Goal: Information Seeking & Learning: Learn about a topic

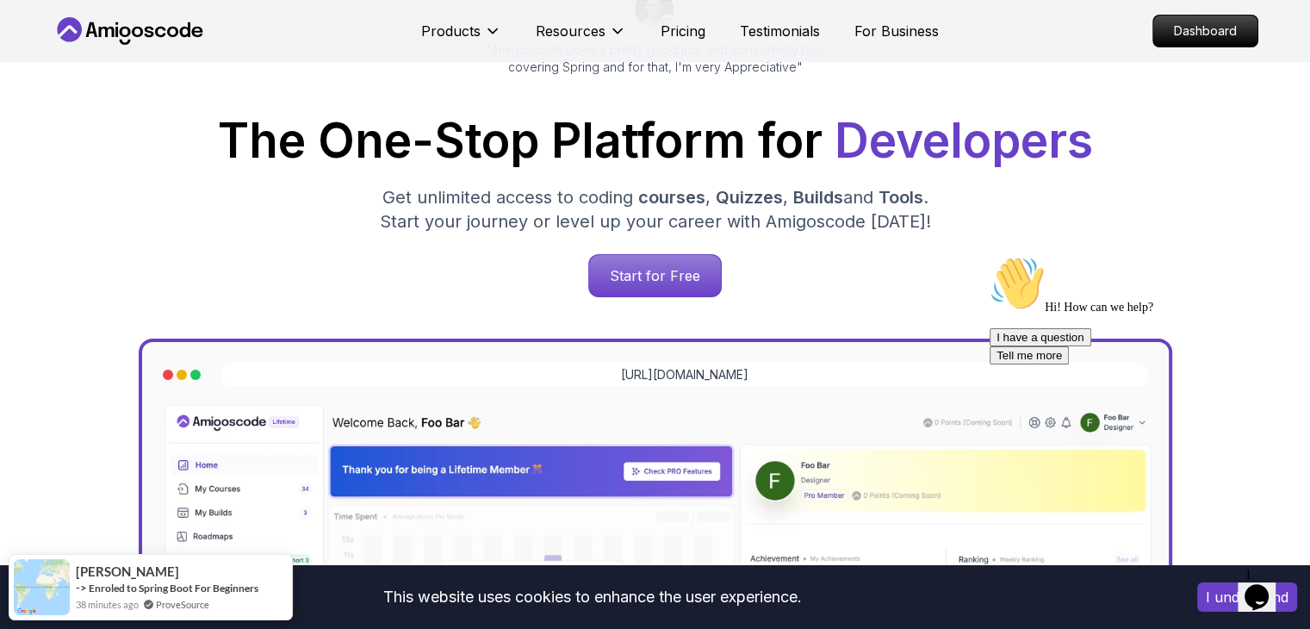
scroll to position [233, 0]
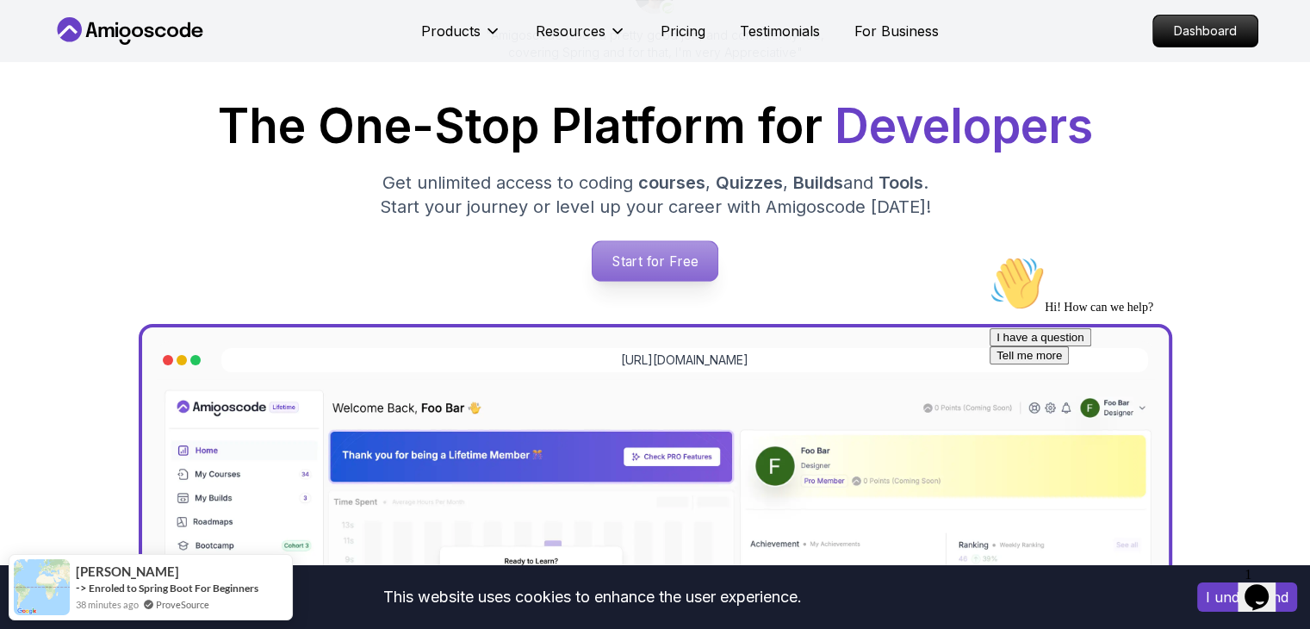
click at [674, 259] on p "Start for Free" at bounding box center [654, 261] width 125 height 40
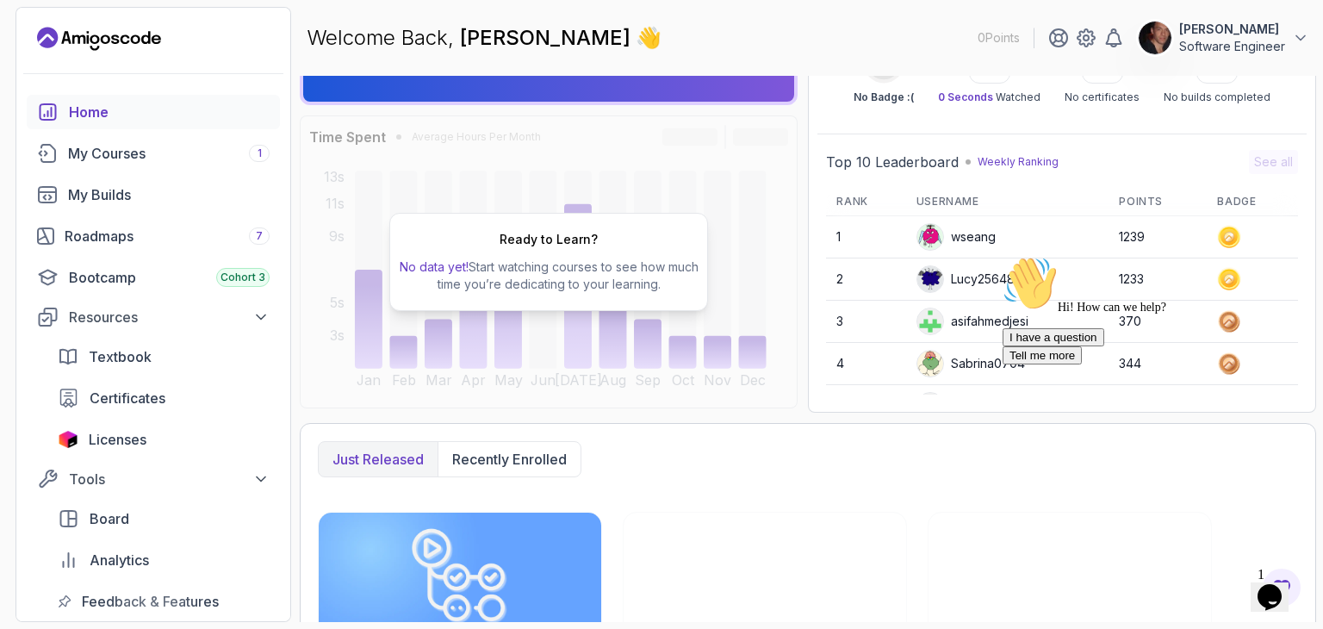
scroll to position [99, 0]
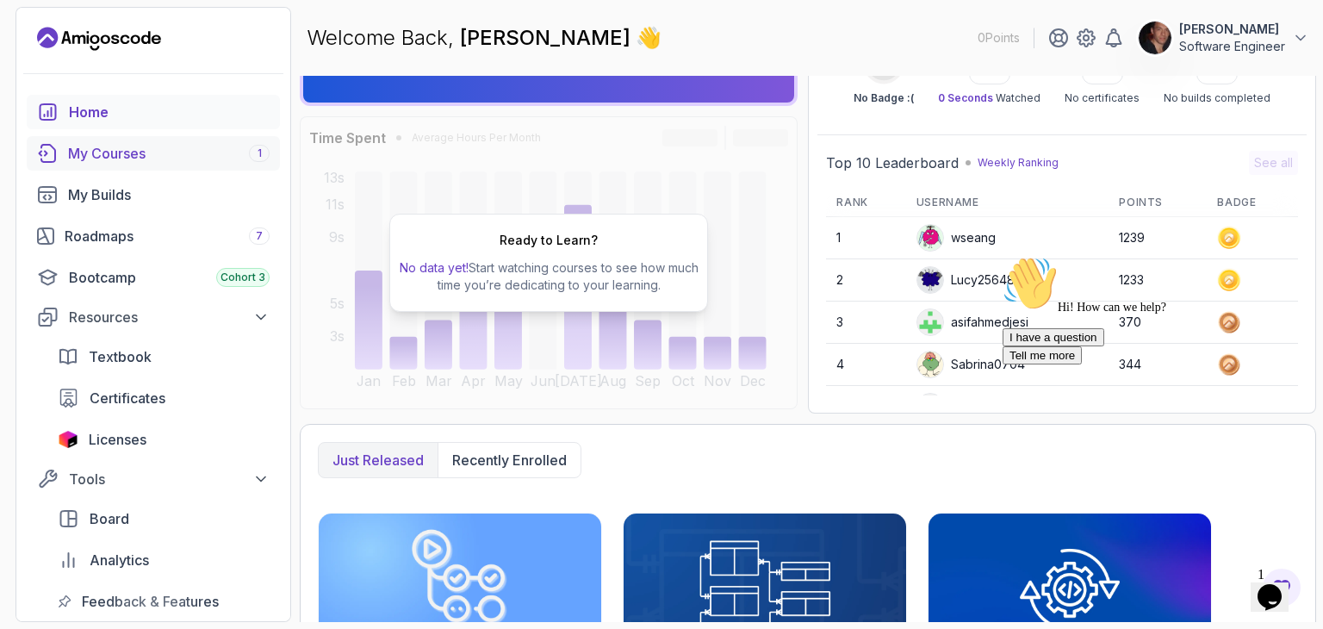
click at [227, 146] on div "My Courses 1" at bounding box center [169, 153] width 202 height 21
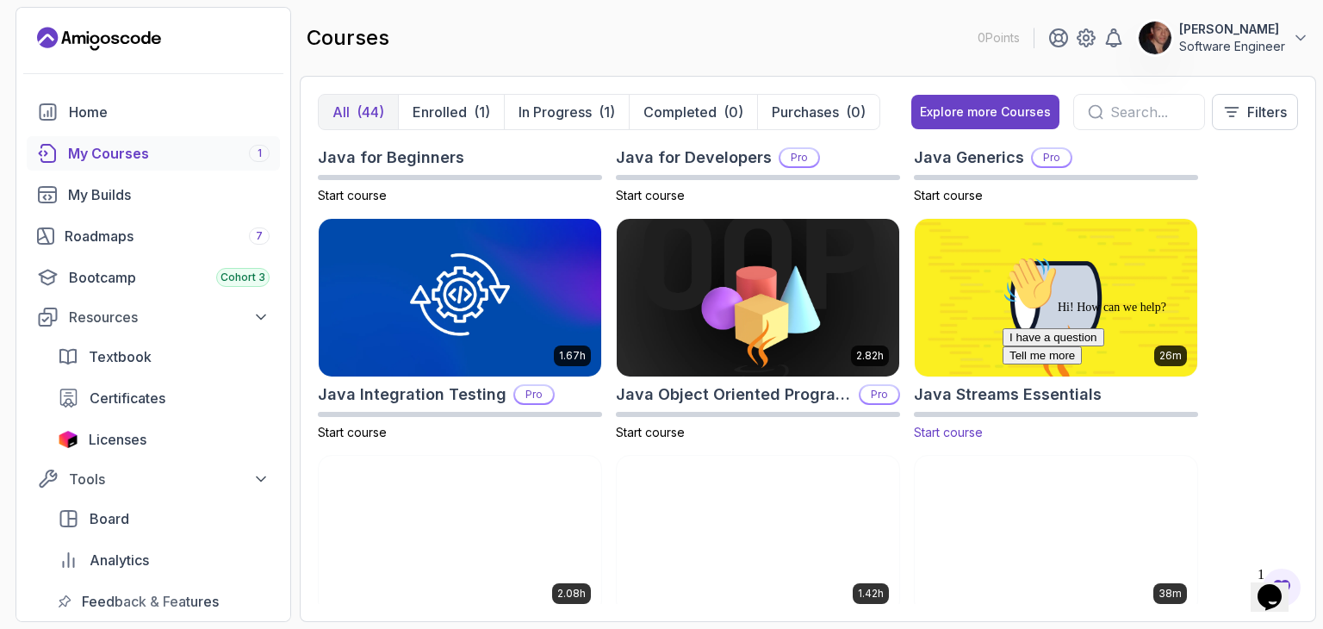
scroll to position [1350, 0]
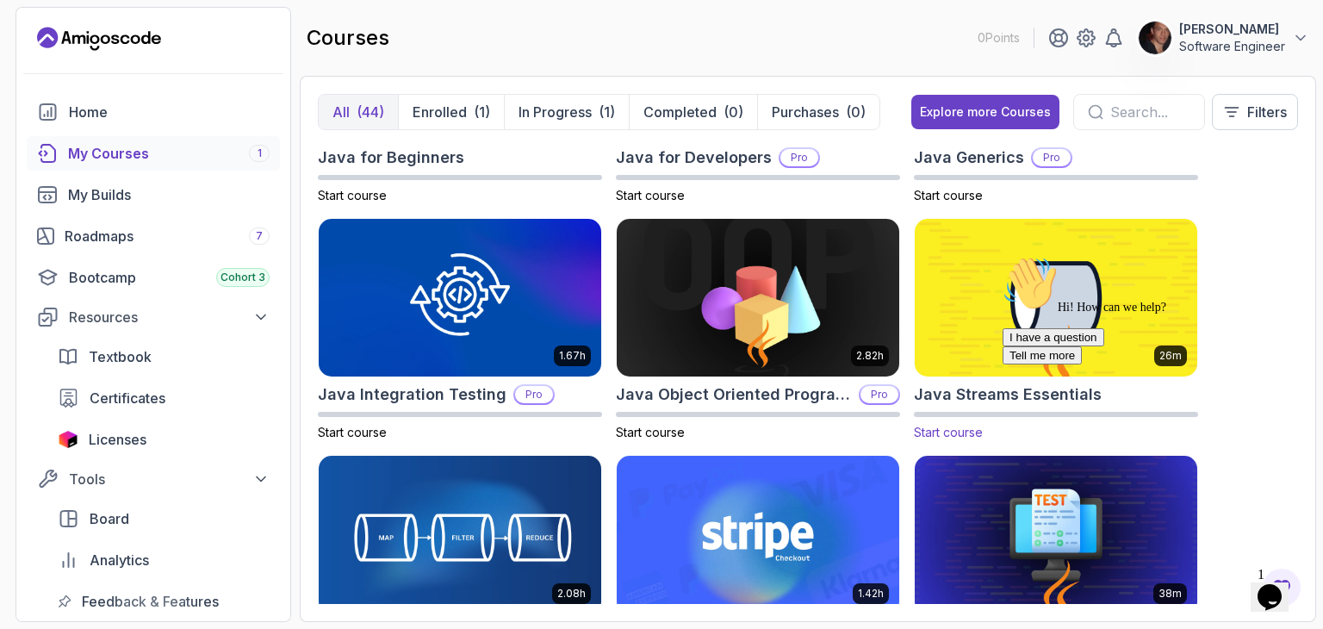
click at [983, 319] on img at bounding box center [1056, 297] width 296 height 166
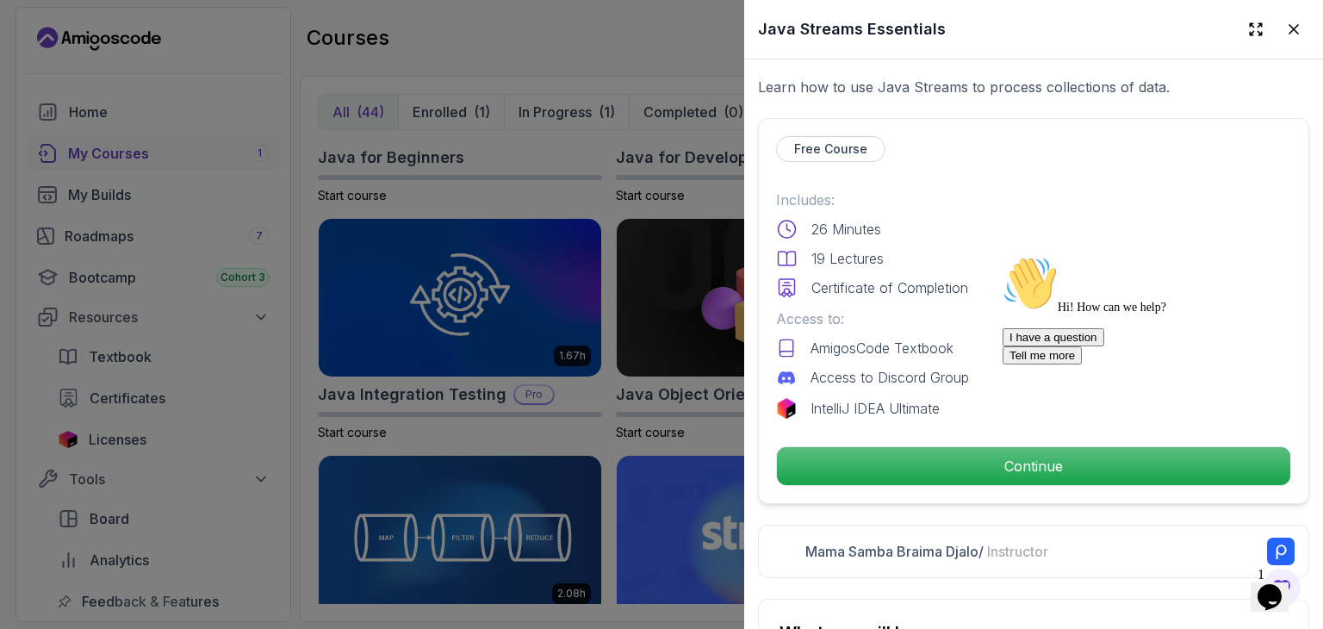
scroll to position [327, 0]
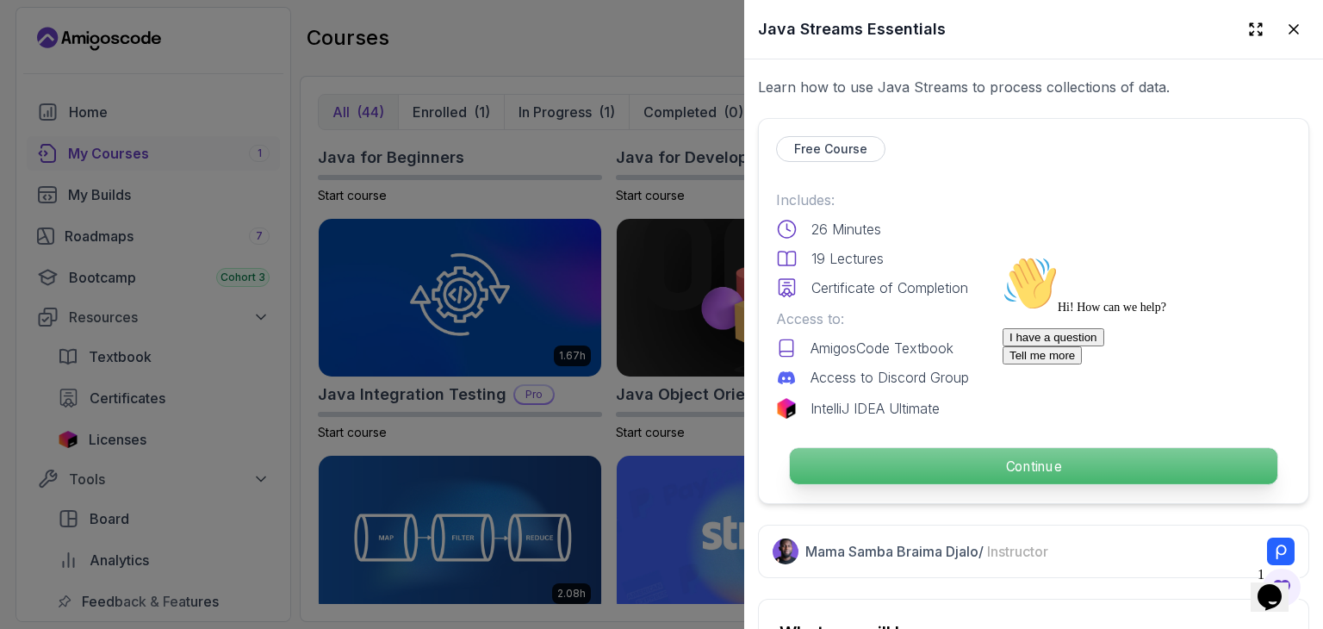
click at [935, 466] on p "Continue" at bounding box center [1033, 466] width 487 height 36
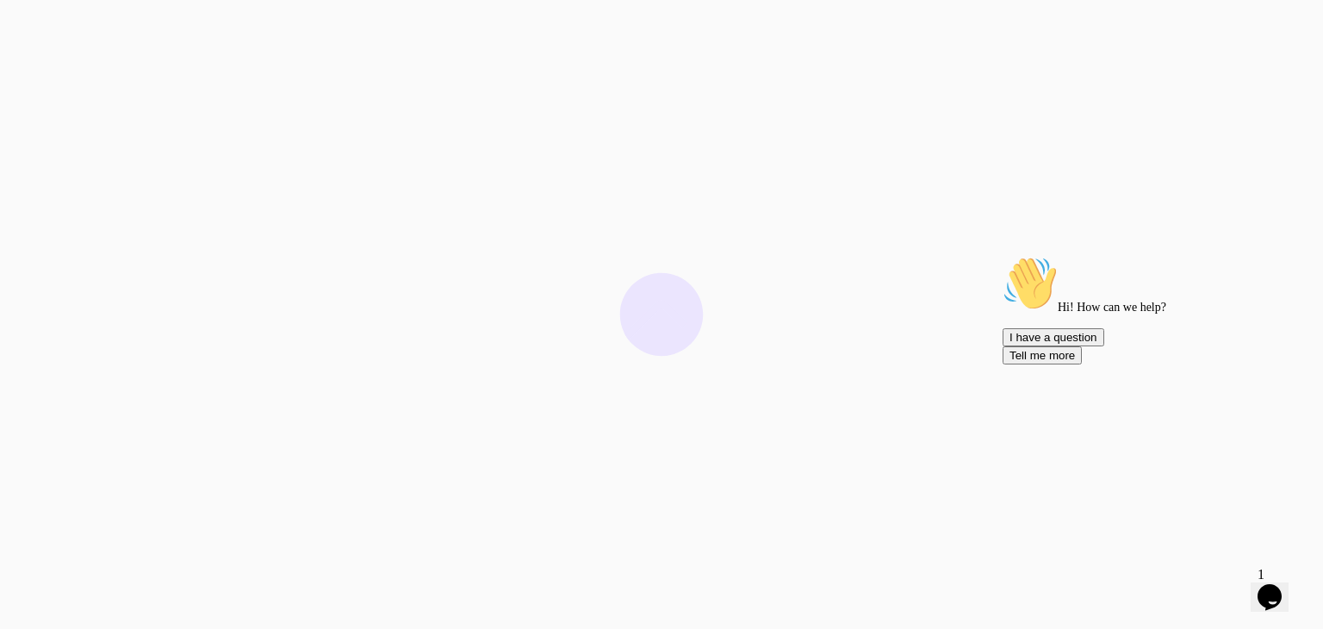
click at [1002, 256] on icon "Chat attention grabber" at bounding box center [1002, 256] width 0 height 0
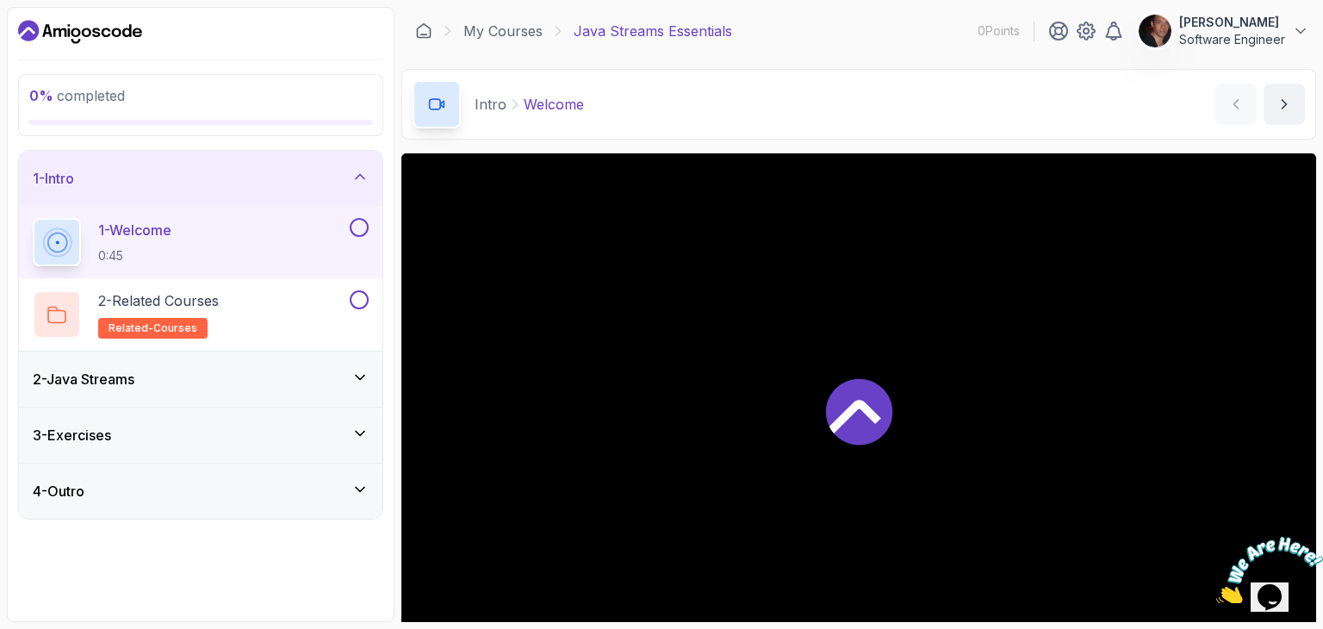
scroll to position [112, 0]
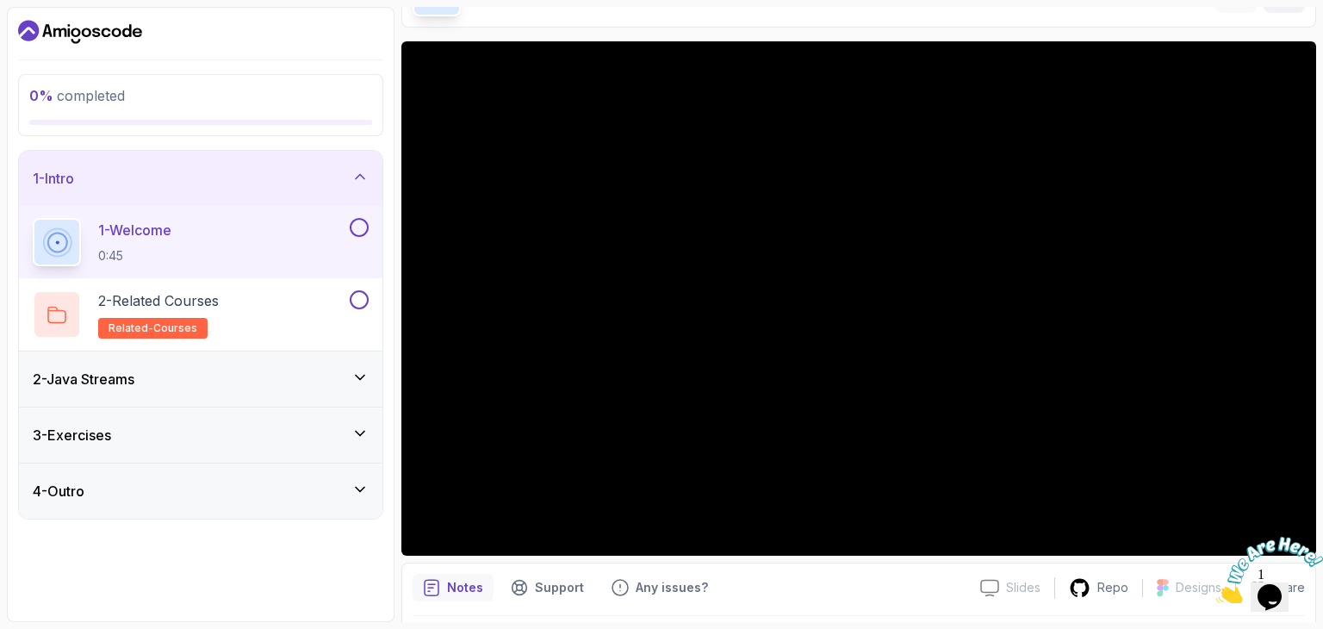
click at [1296, 530] on div at bounding box center [1269, 563] width 107 height 84
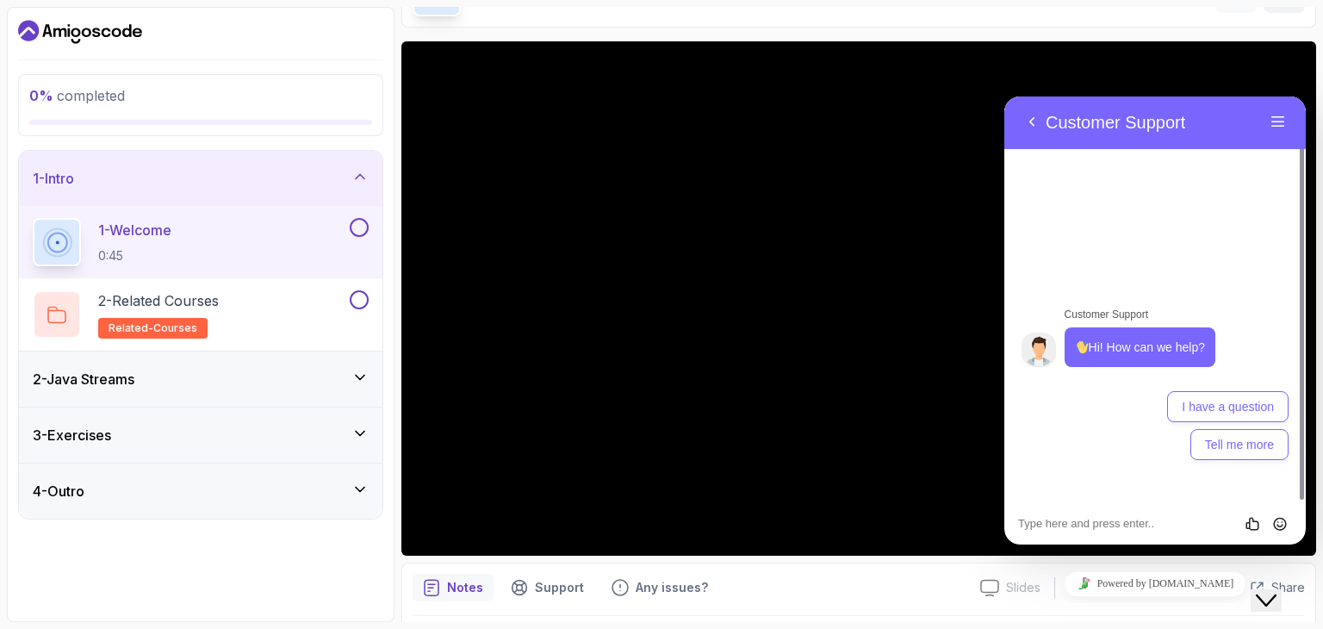
click at [1276, 590] on icon "Close Chat This icon closes the chat window." at bounding box center [1266, 600] width 21 height 21
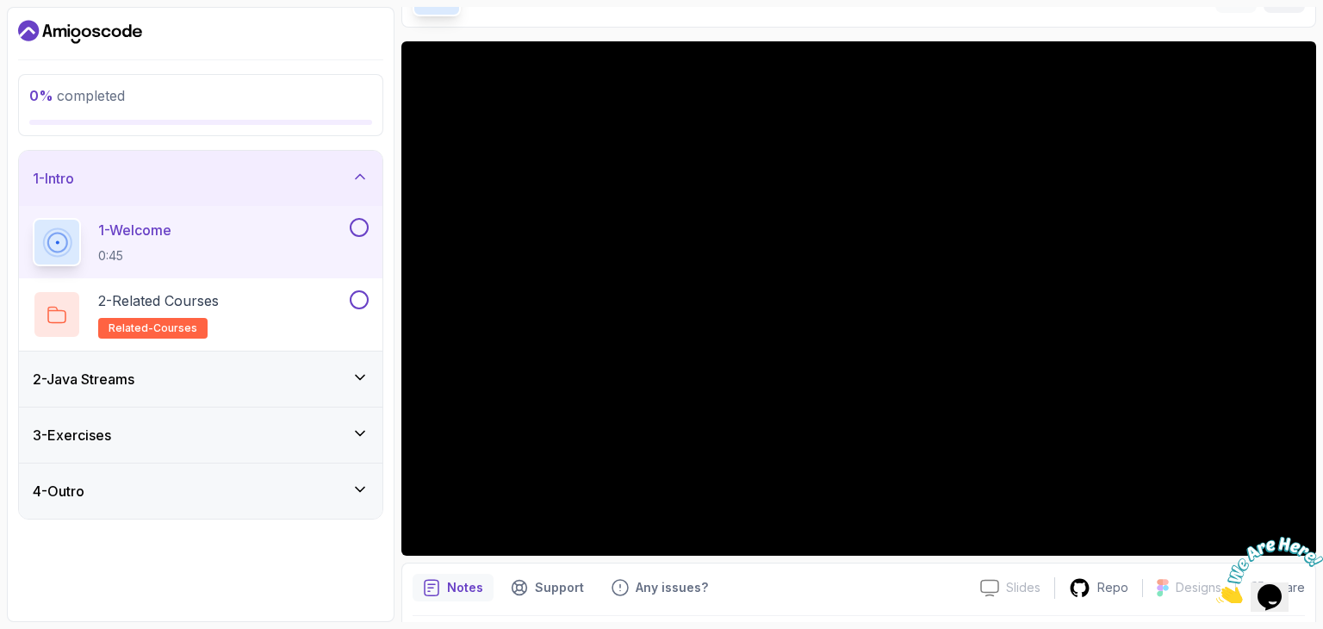
click at [1293, 537] on img at bounding box center [1269, 571] width 107 height 68
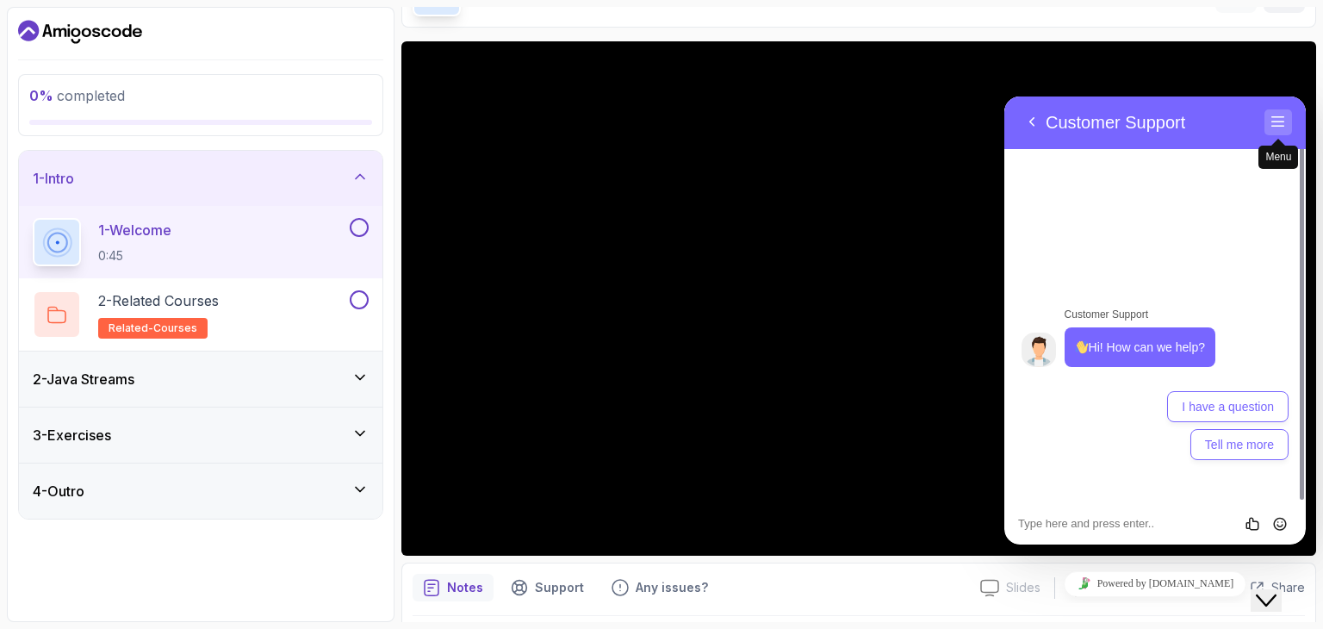
click at [1275, 117] on button "Menu" at bounding box center [1278, 122] width 28 height 26
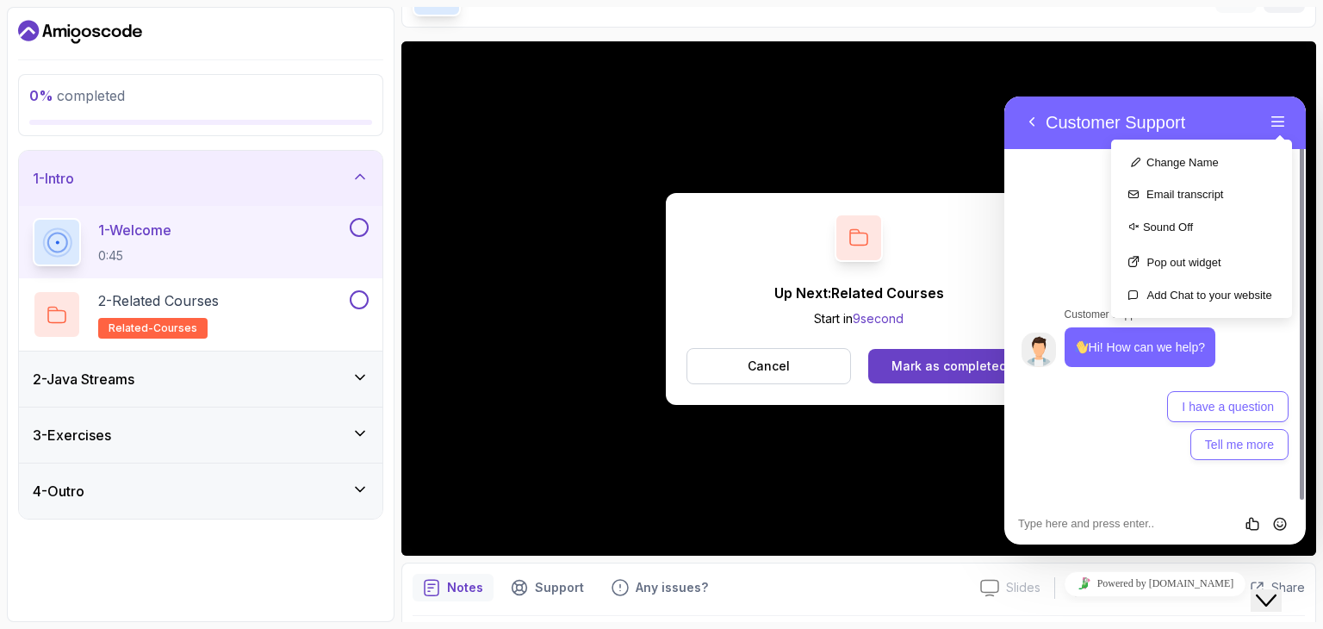
click at [1276, 590] on icon "Close Chat This icon closes the chat window." at bounding box center [1266, 600] width 21 height 21
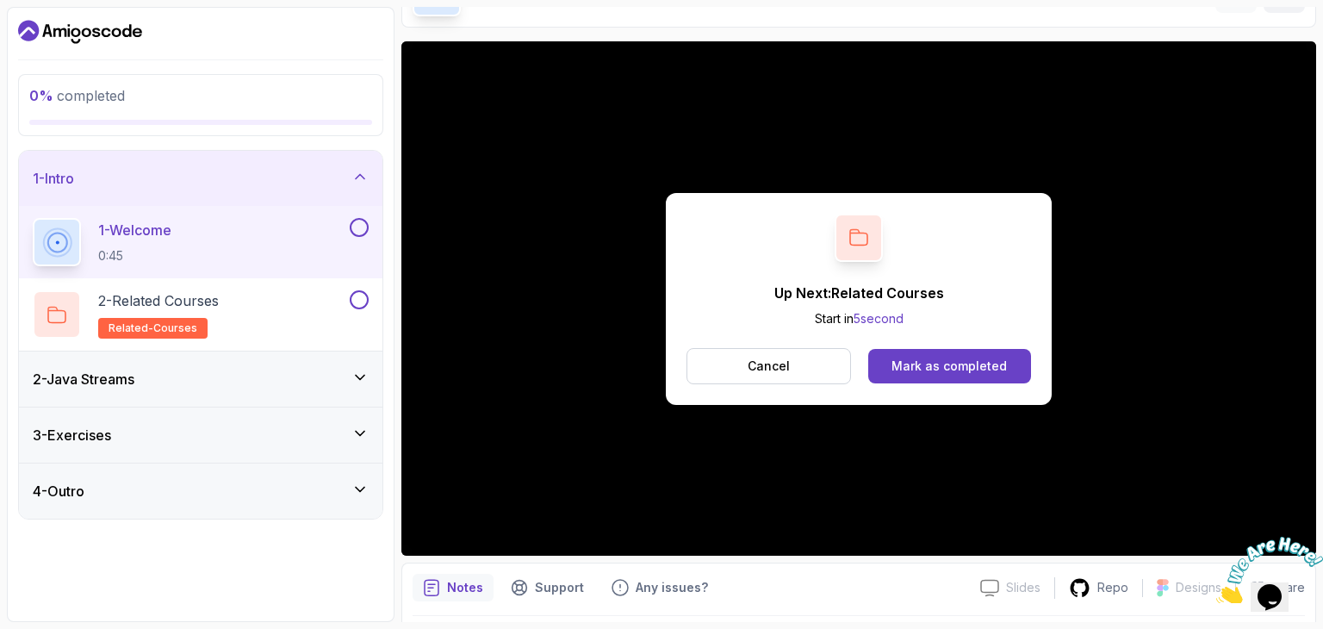
click at [242, 260] on div "1 - Welcome 0:45" at bounding box center [189, 242] width 313 height 48
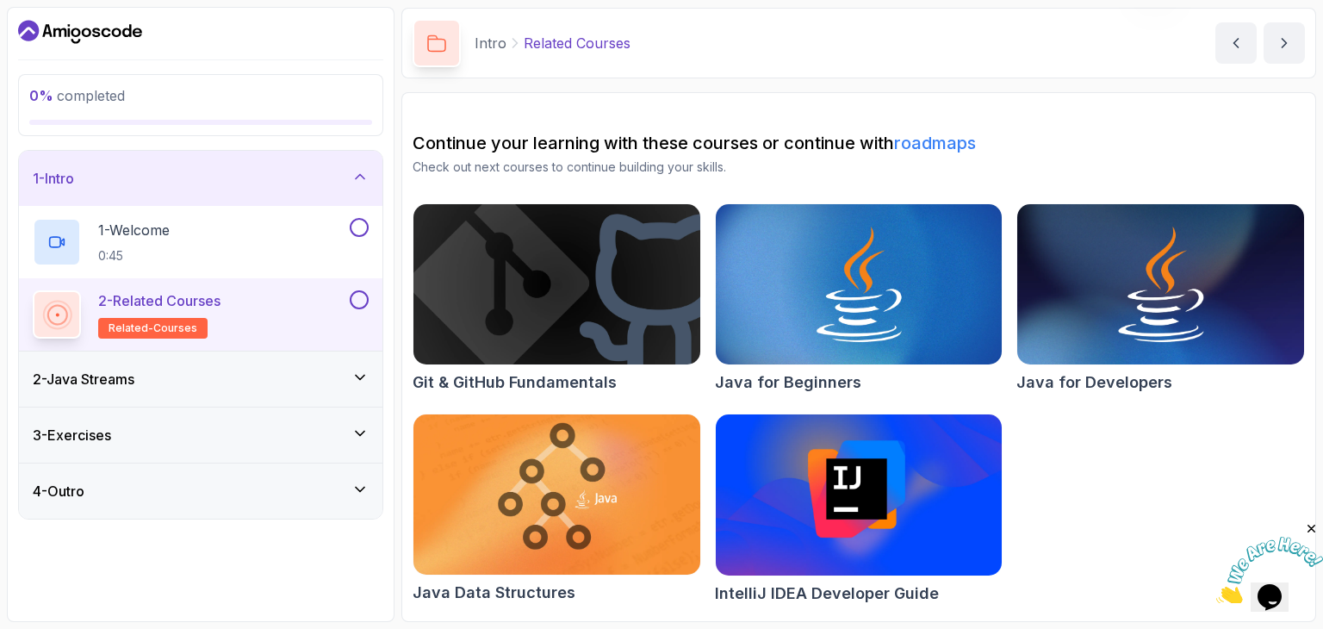
scroll to position [60, 0]
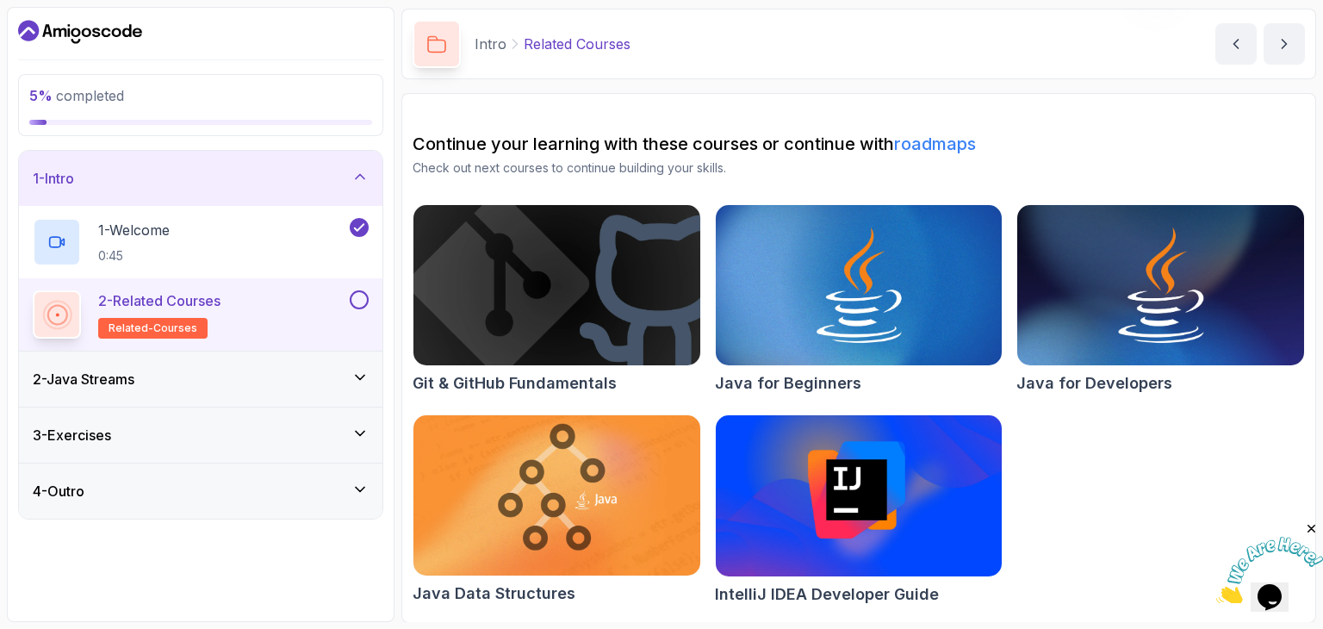
click at [190, 335] on p "related-courses" at bounding box center [152, 328] width 109 height 21
click at [148, 301] on p "2 - Related Courses" at bounding box center [159, 300] width 122 height 21
click at [55, 304] on icon at bounding box center [57, 314] width 21 height 21
click at [95, 376] on h3 "2 - Java Streams" at bounding box center [84, 379] width 102 height 21
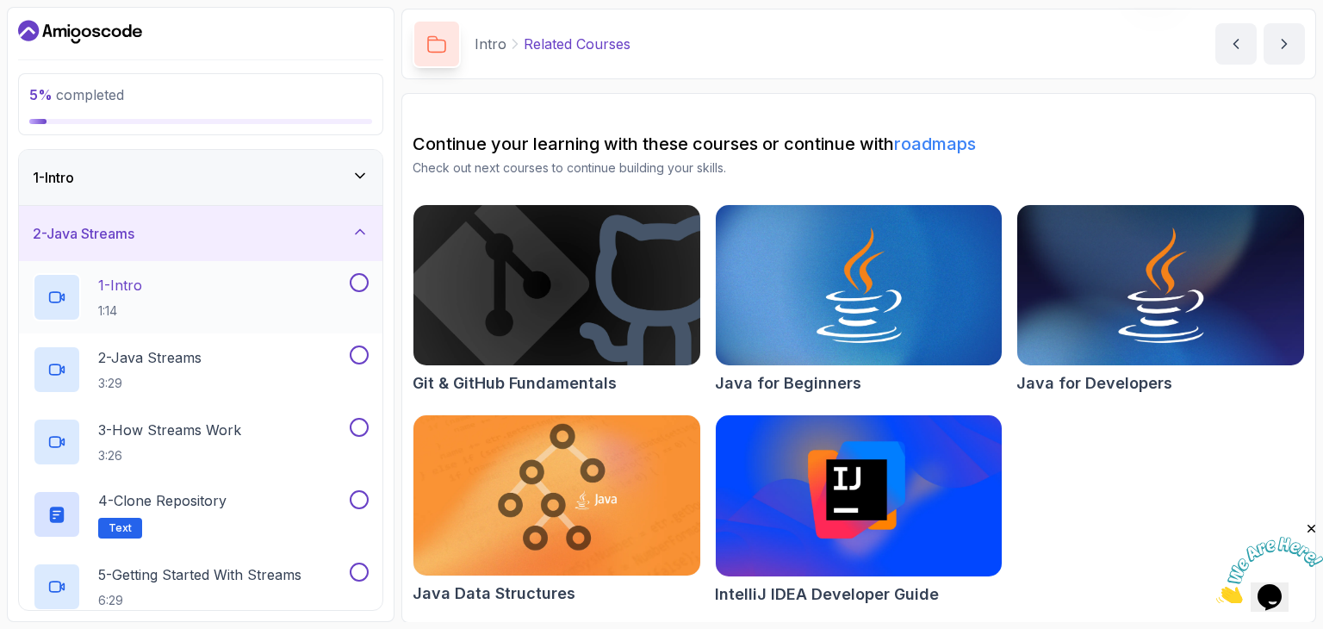
click at [178, 297] on div "1 - Intro 1:14" at bounding box center [189, 297] width 313 height 48
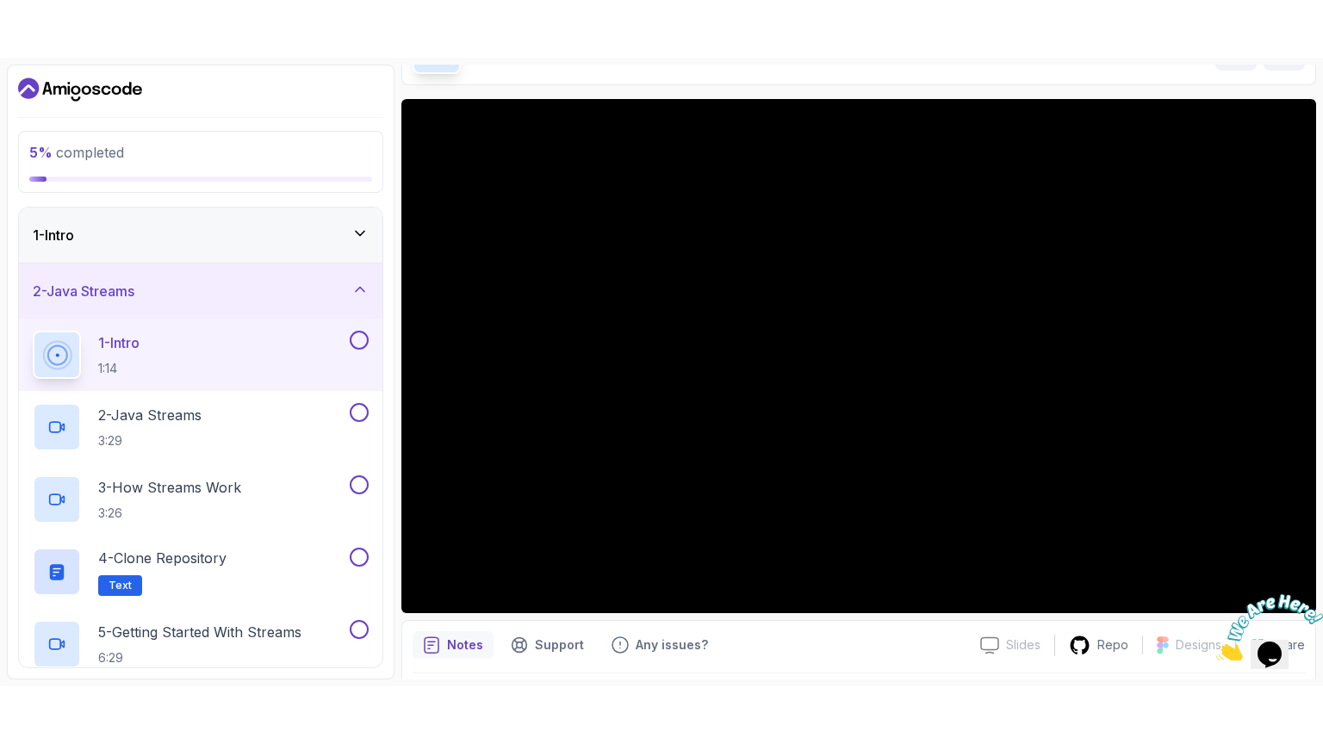
scroll to position [49, 0]
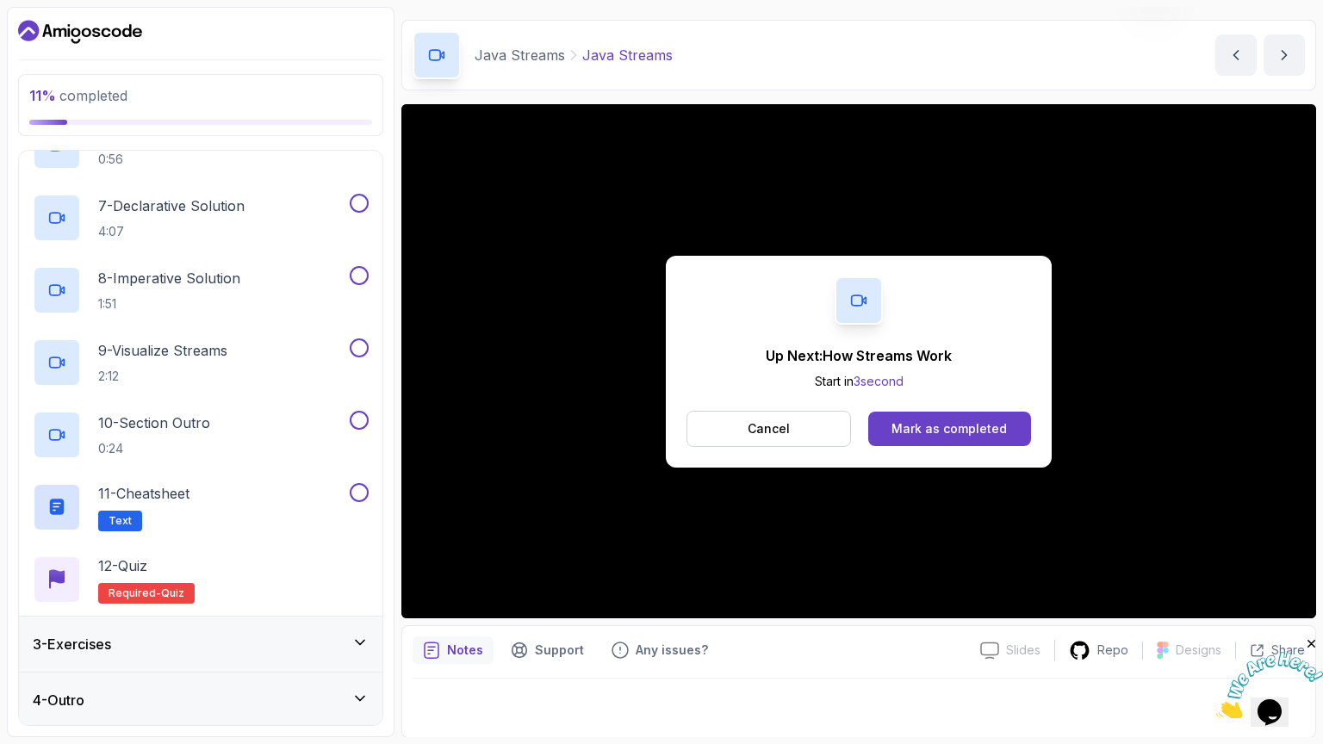
scroll to position [513, 0]
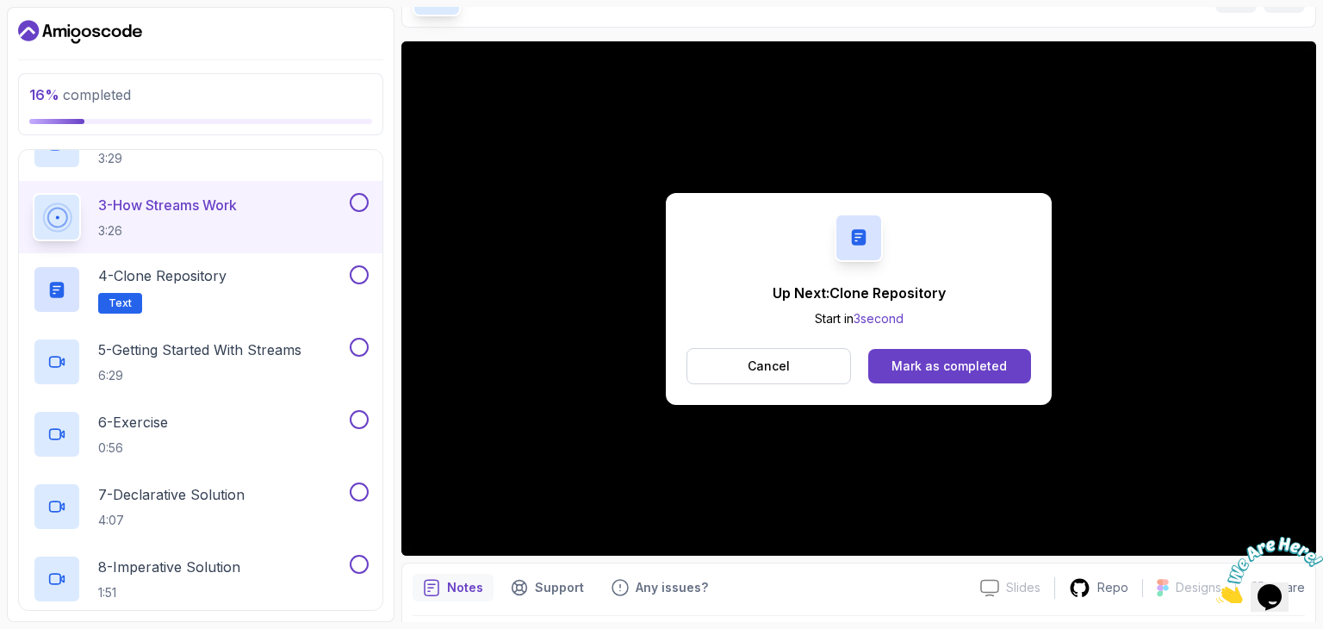
scroll to position [53, 0]
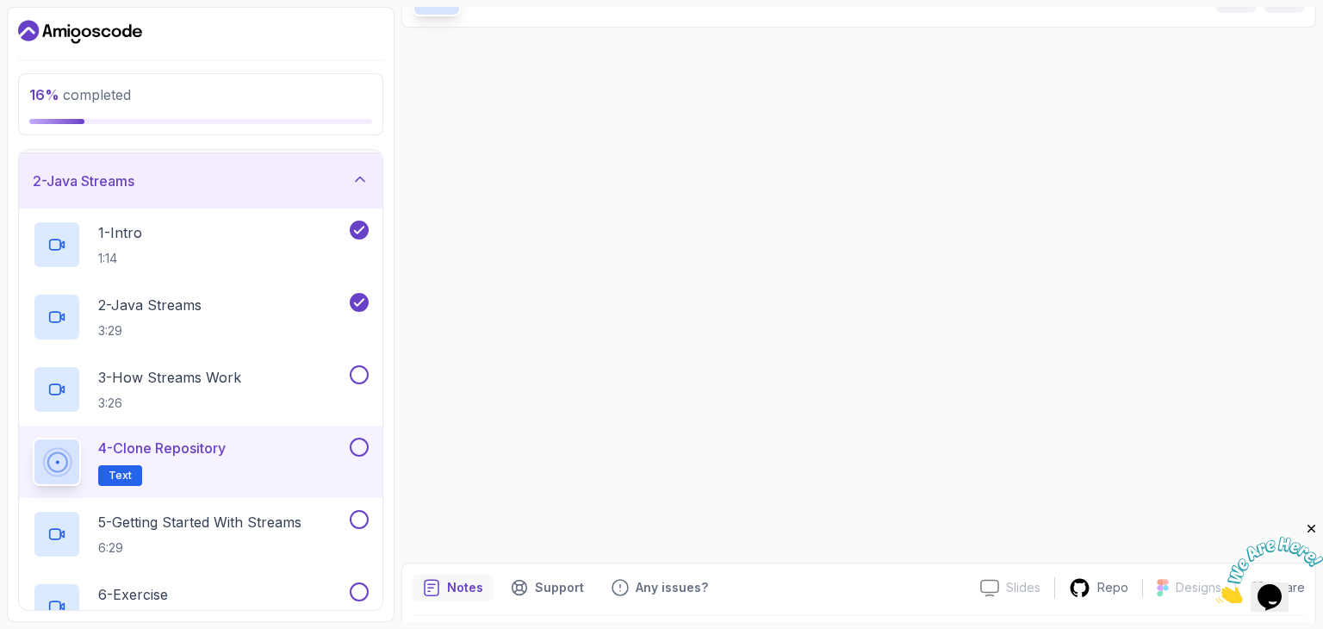
click at [703, 371] on div "Up Next: Clone Repository Start in 0 second Cancel Mark as completed" at bounding box center [859, 299] width 386 height 212
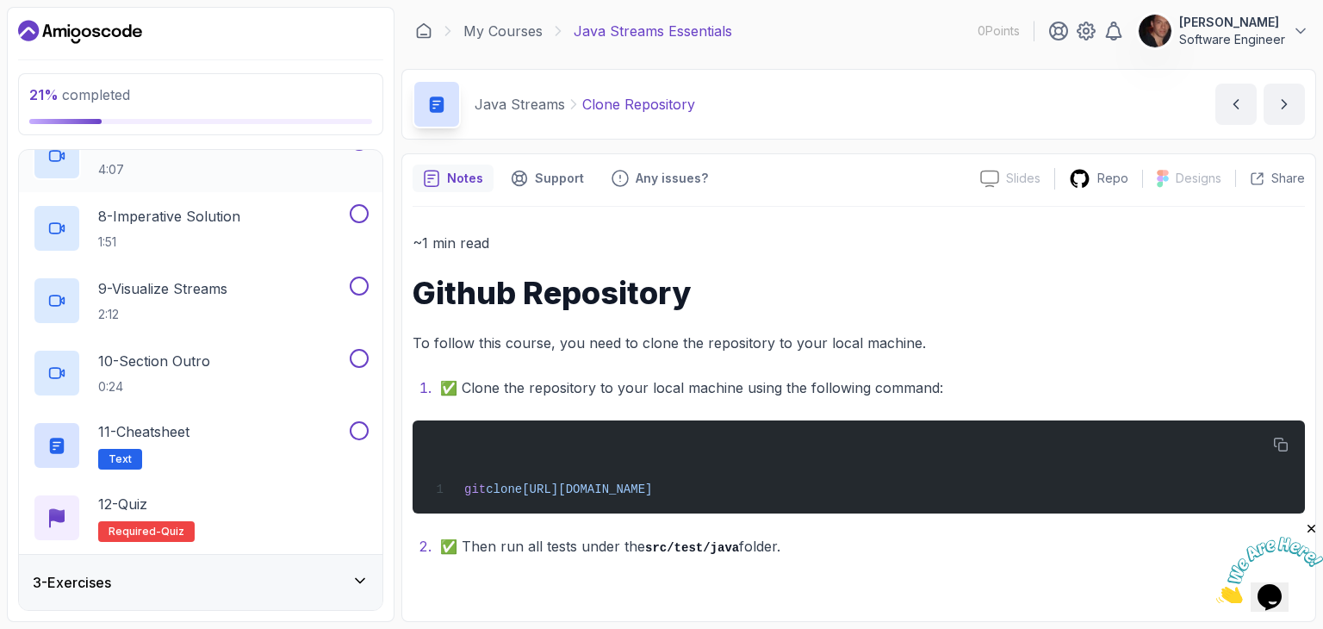
scroll to position [630, 0]
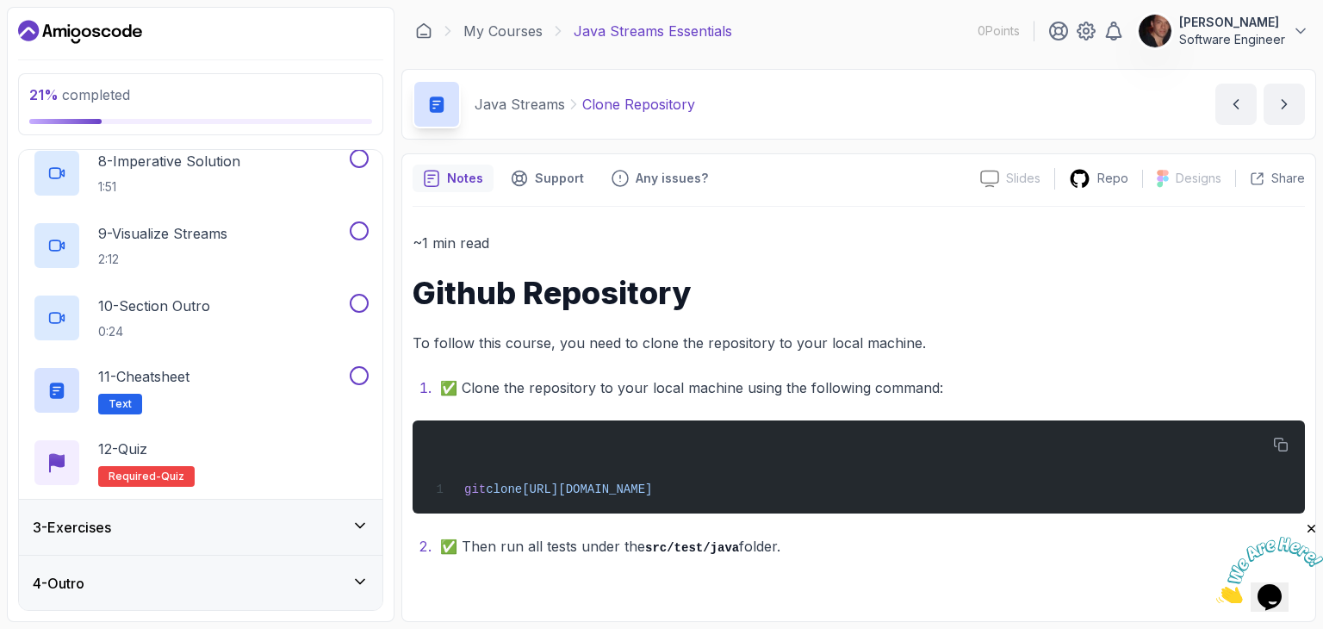
click at [251, 529] on div "3 - Exercises" at bounding box center [201, 527] width 336 height 21
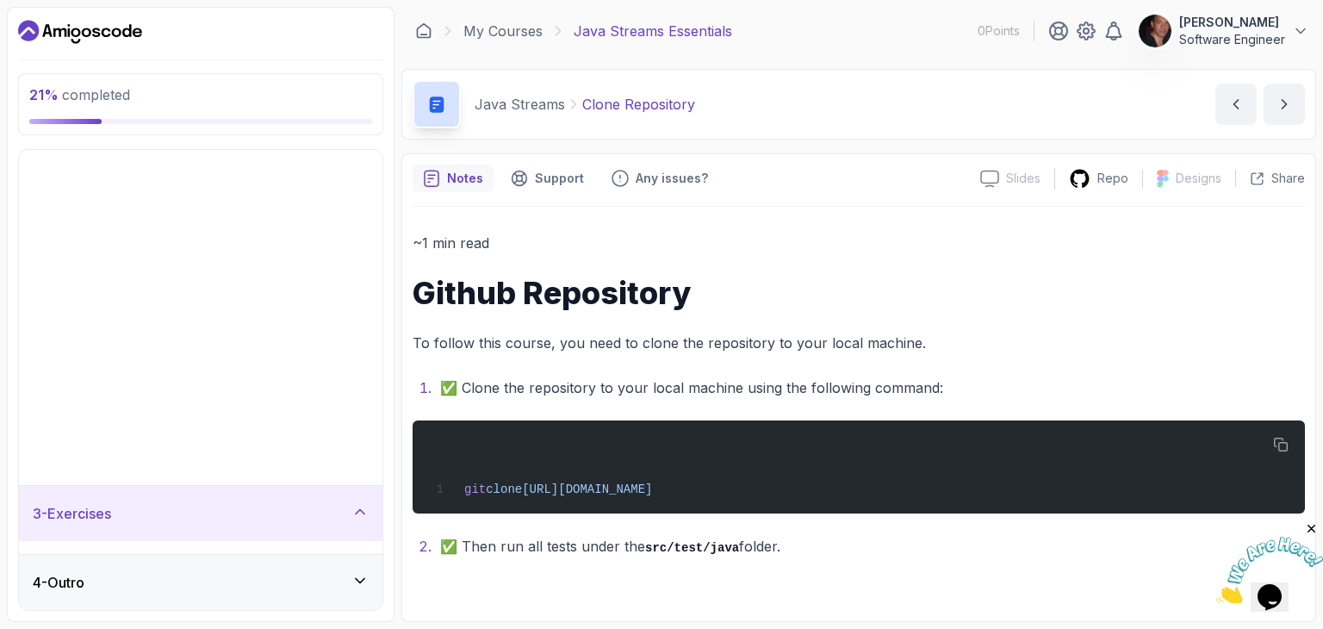
scroll to position [0, 0]
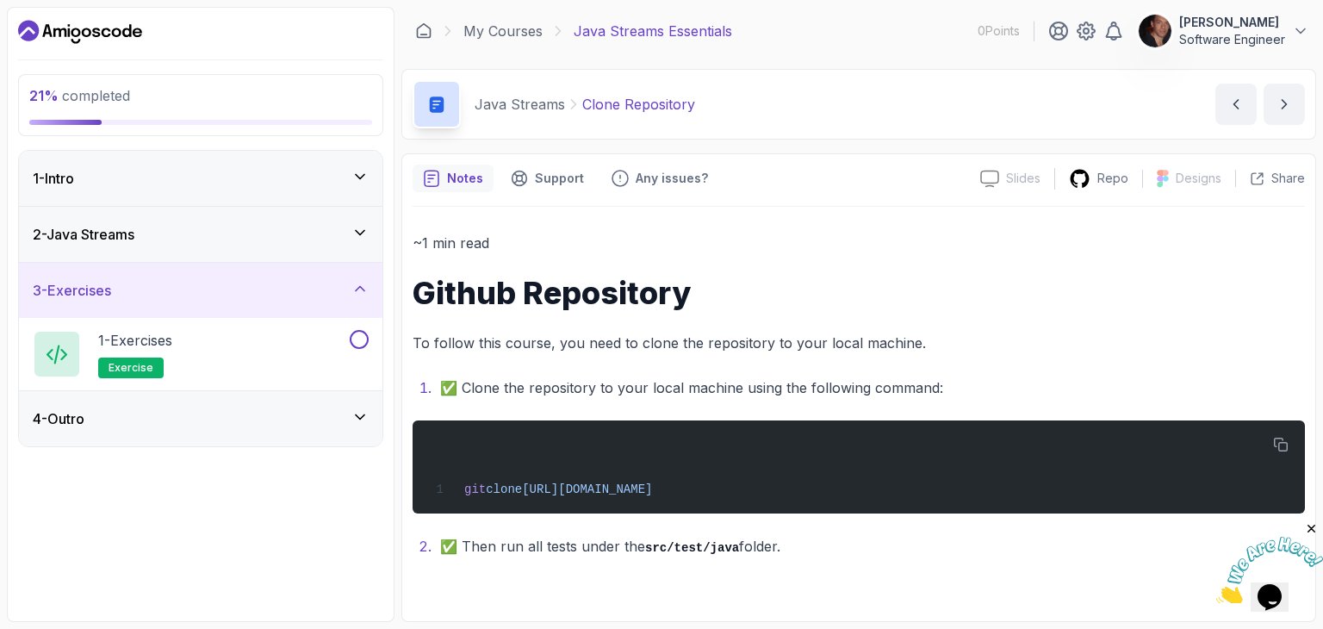
click at [265, 418] on div "4 - Outro" at bounding box center [201, 418] width 336 height 21
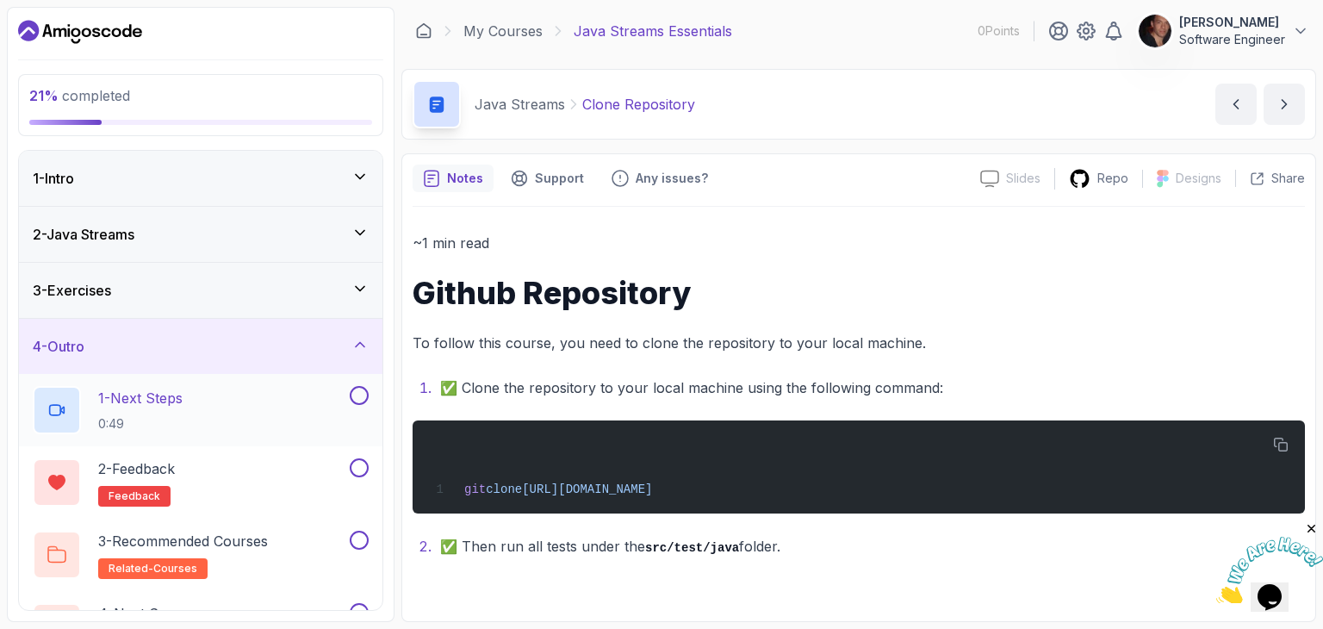
scroll to position [52, 0]
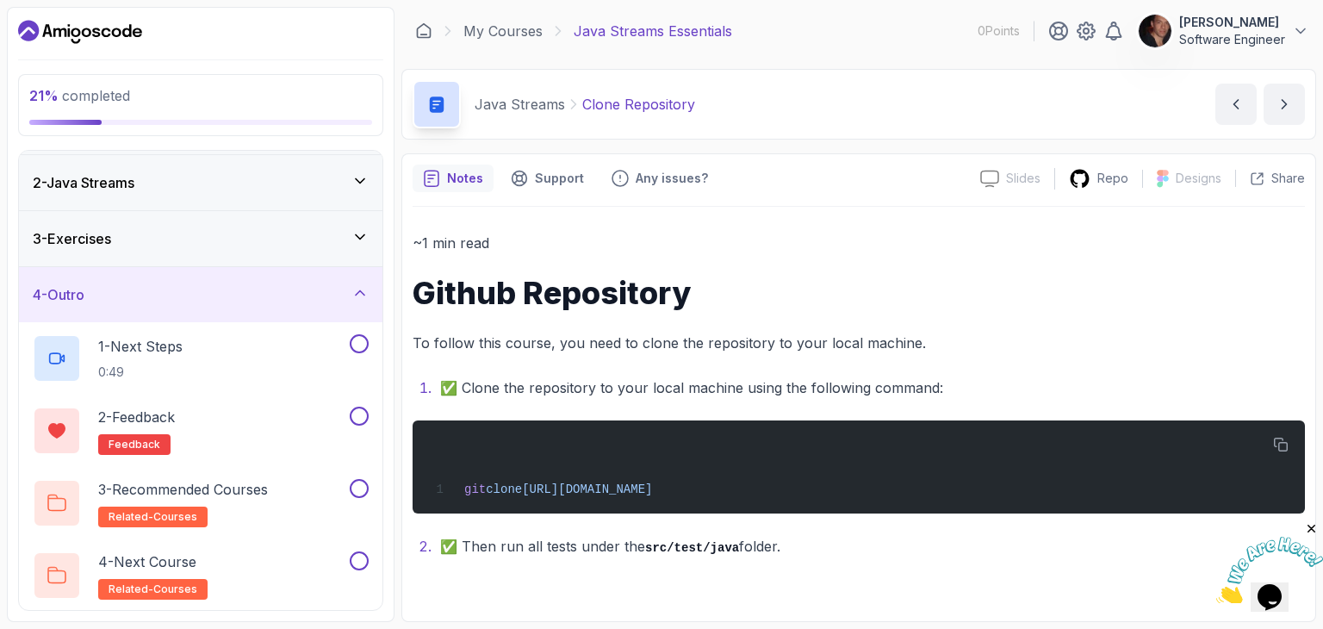
click at [288, 276] on div "4 - Outro" at bounding box center [200, 294] width 363 height 55
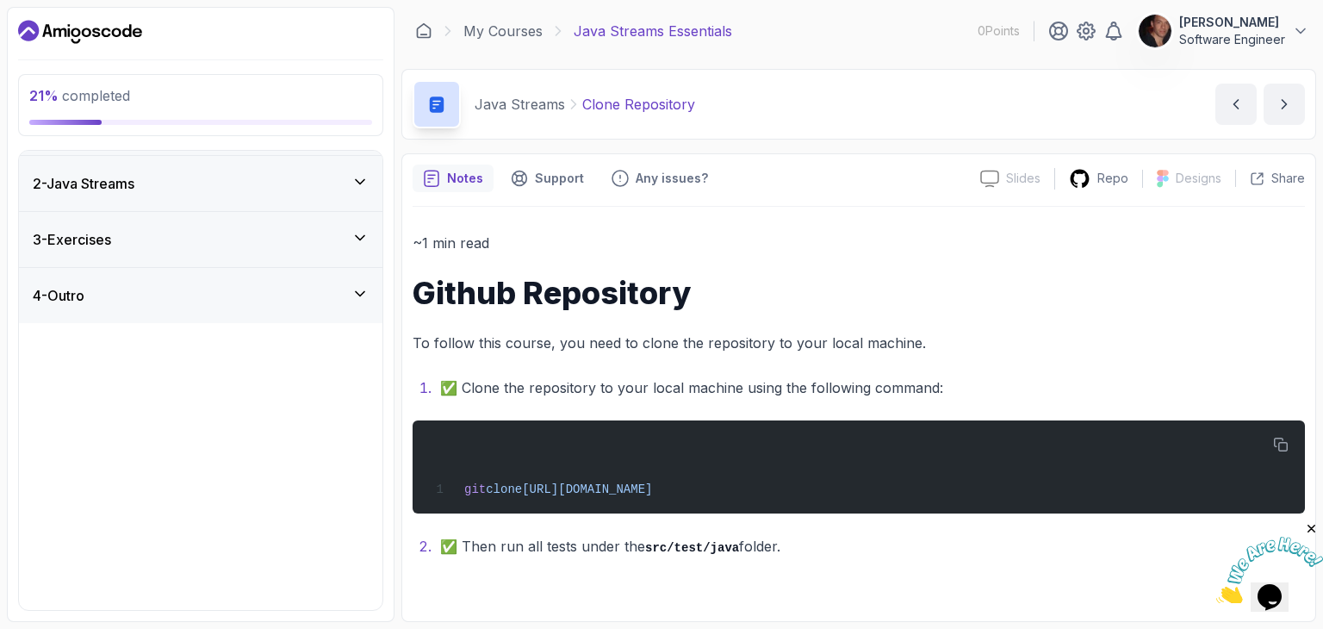
scroll to position [0, 0]
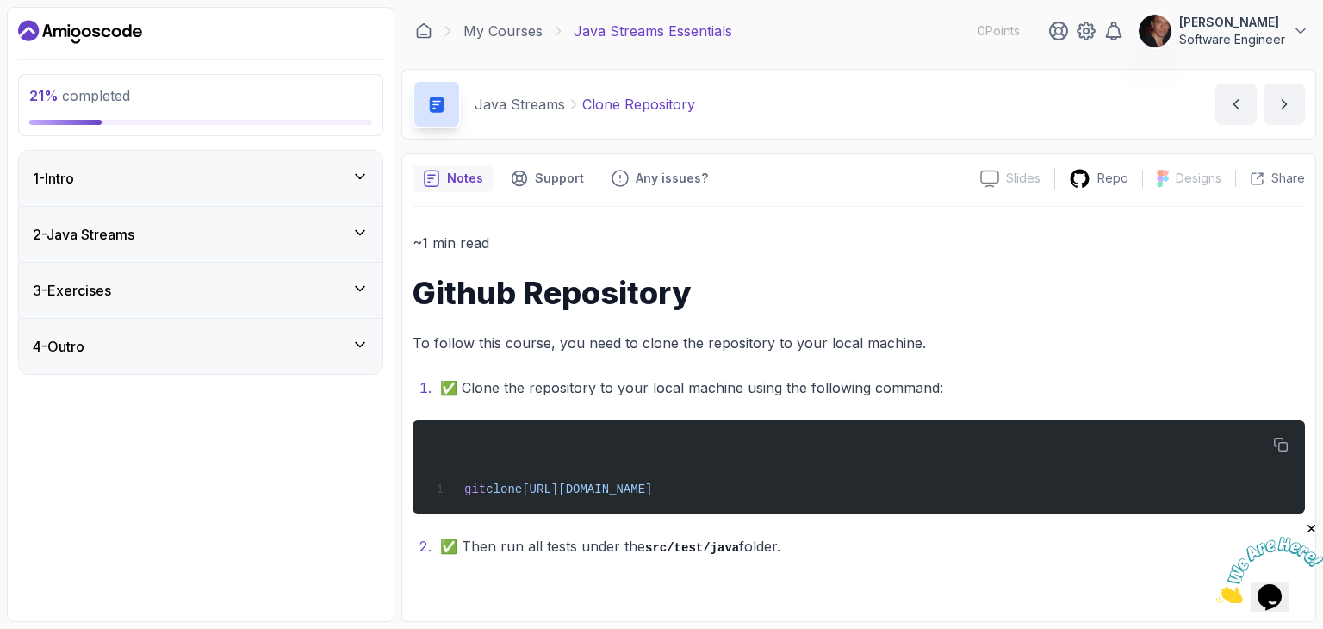
click at [296, 225] on div "2 - Java Streams" at bounding box center [201, 234] width 336 height 21
